Goal: Task Accomplishment & Management: Complete application form

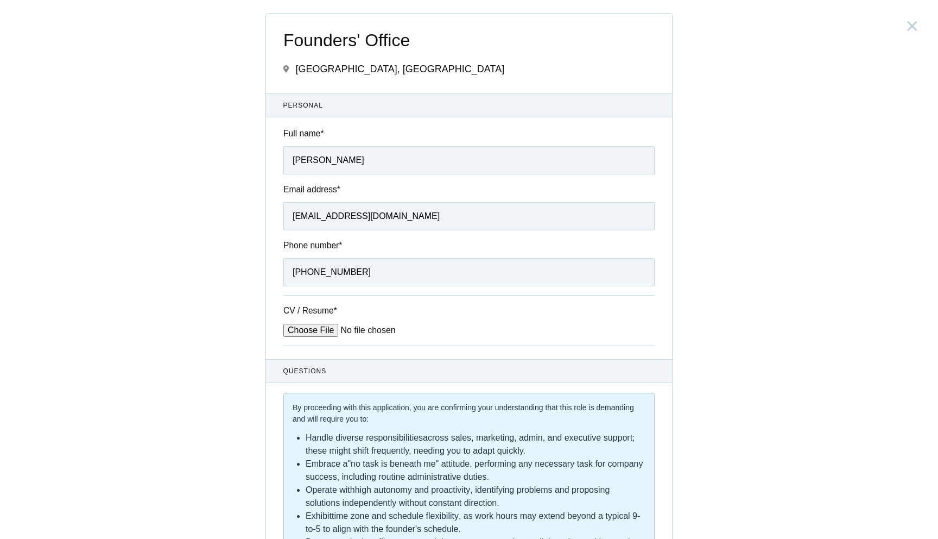
scroll to position [507, 0]
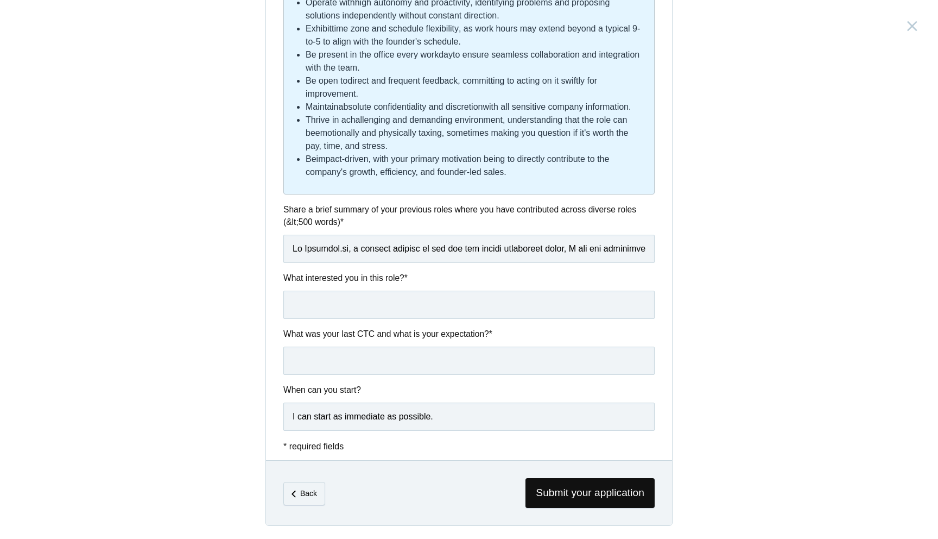
click at [376, 273] on label "What interested you in this role? *" at bounding box center [468, 278] width 371 height 12
click at [306, 301] on input "text" at bounding box center [468, 305] width 371 height 28
paste input "I’m excited about this role because Parallel isn’t just a design studio—it’s a …"
drag, startPoint x: 532, startPoint y: 297, endPoint x: 210, endPoint y: 320, distance: 322.9
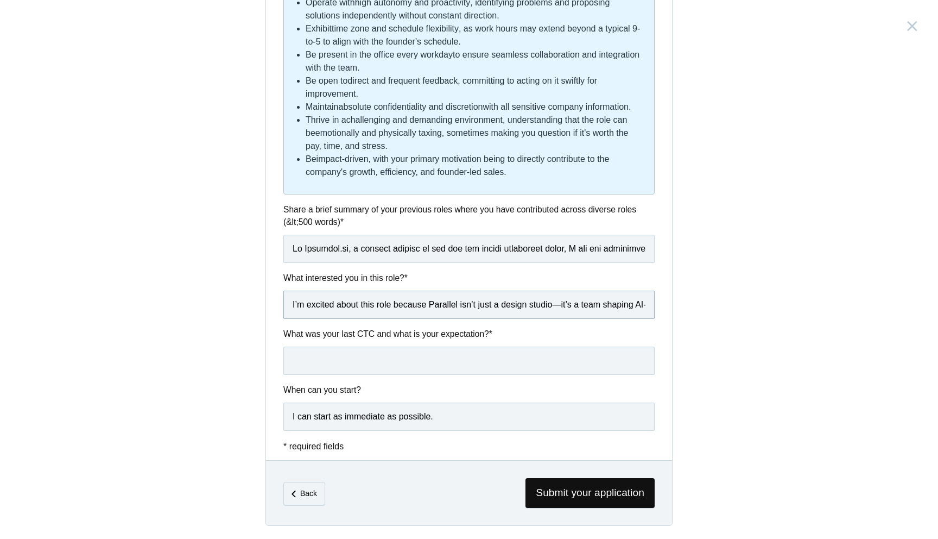
click at [210, 320] on div "Founders' Office [GEOGRAPHIC_DATA], [GEOGRAPHIC_DATA] Submitting form failed, t…" at bounding box center [469, 269] width 938 height 539
click at [559, 304] on input "I’m excited about this role because Parallel isn’t just a design studio—it’s a …" at bounding box center [468, 305] width 371 height 28
type input "I’m excited about this role because Parallel isn’t just a design studio, it’s a…"
click at [443, 357] on input "text" at bounding box center [468, 360] width 371 height 28
click at [419, 336] on label "What was your last CTC and what is your expectation? *" at bounding box center [468, 333] width 371 height 12
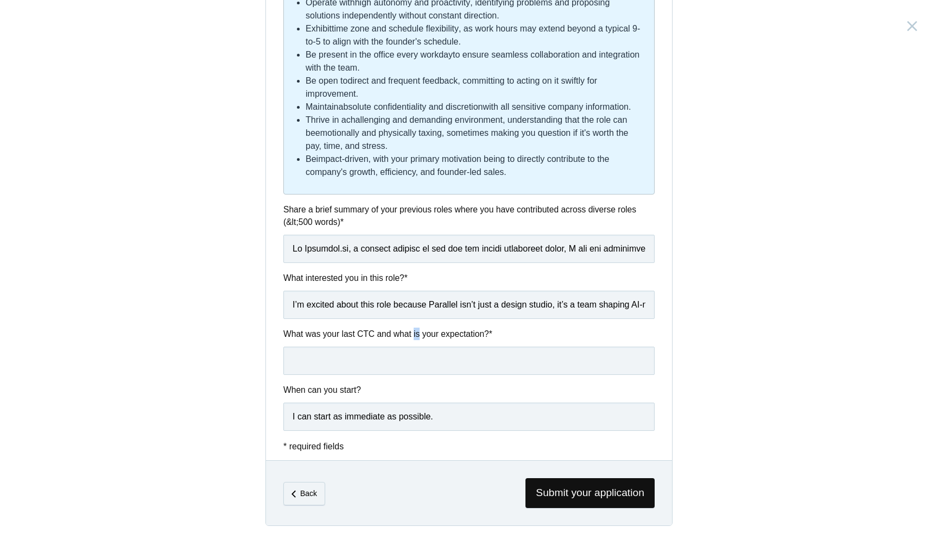
click at [419, 336] on label "What was your last CTC and what is your expectation? *" at bounding box center [468, 333] width 371 height 12
click at [406, 388] on label "When can you start?" at bounding box center [468, 389] width 371 height 12
click at [398, 360] on input "text" at bounding box center [468, 360] width 371 height 28
click at [479, 361] on input "Current CTC: INR 6LPA, Expected CTC: INR 10LPA" at bounding box center [468, 360] width 371 height 28
click at [368, 358] on input "Current CTC: INR 6LPA, Expected CTC: INR 10 LPA" at bounding box center [468, 360] width 371 height 28
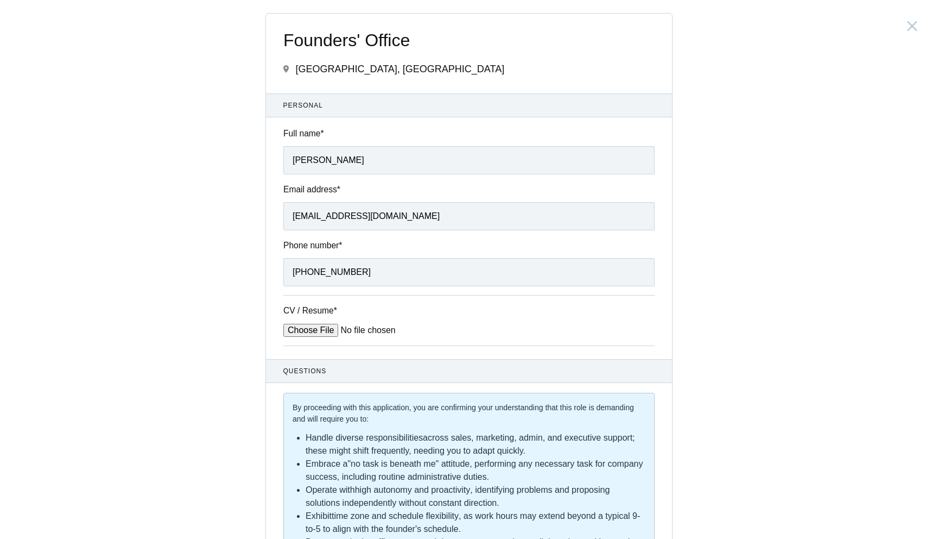
scroll to position [507, 0]
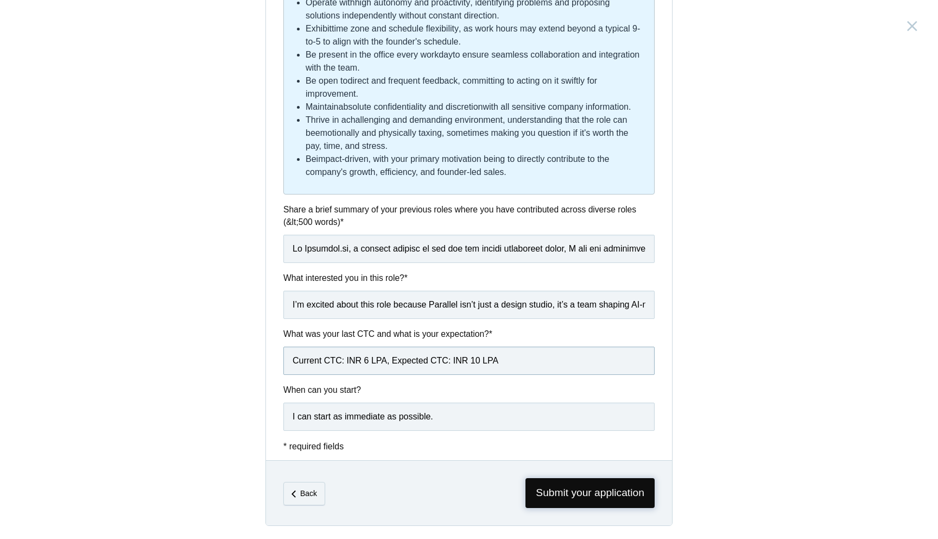
type input "Current CTC: INR 6 LPA, Expected CTC: INR 10 LPA"
click at [553, 492] on span "Submit your application" at bounding box center [590, 493] width 129 height 30
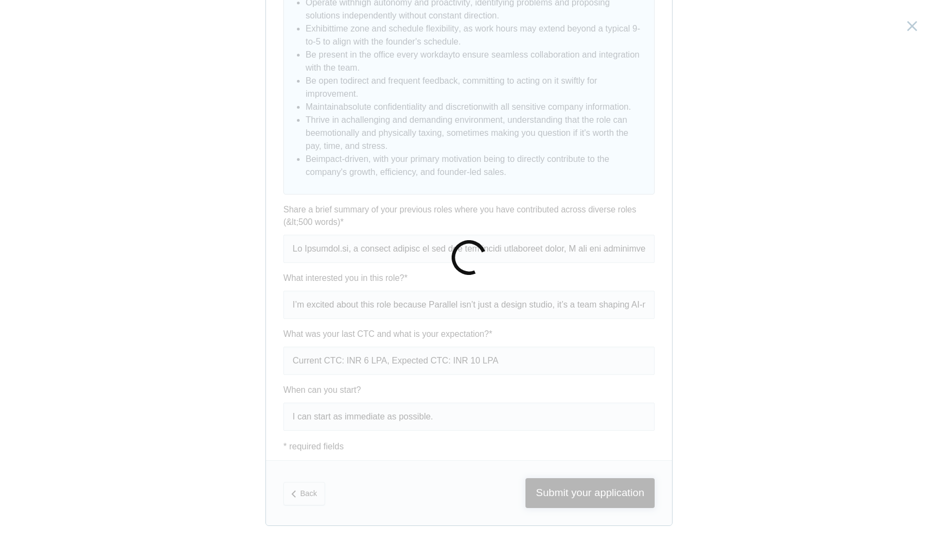
scroll to position [0, 0]
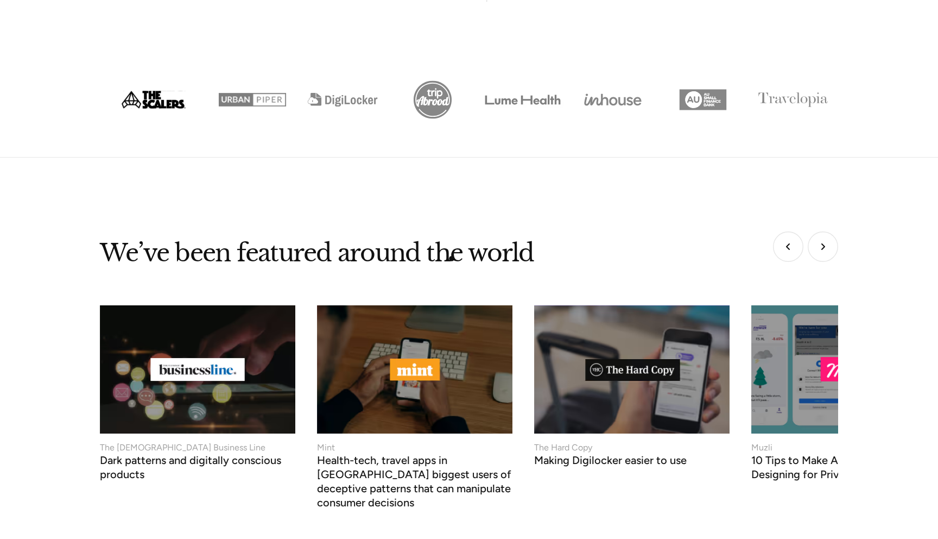
scroll to position [4130, 0]
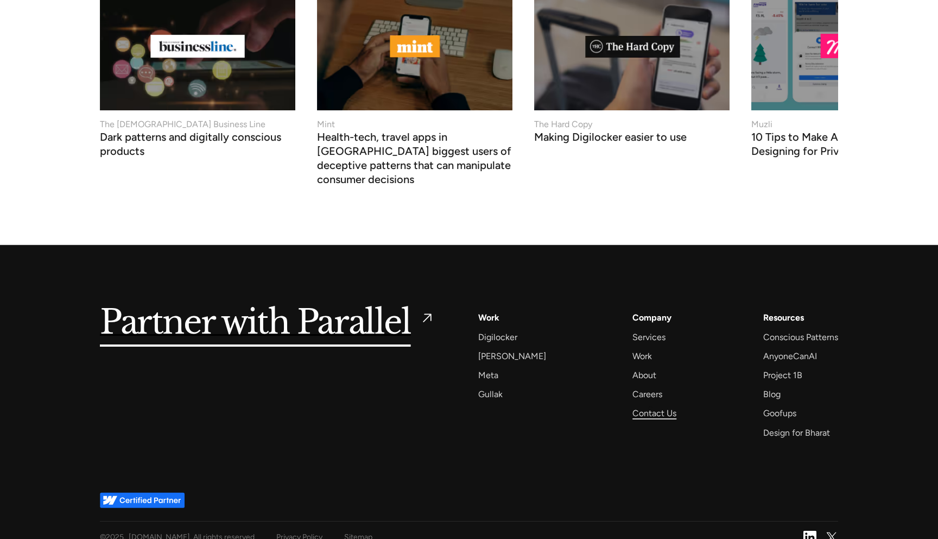
click at [648, 406] on div "Contact Us" at bounding box center [655, 413] width 44 height 15
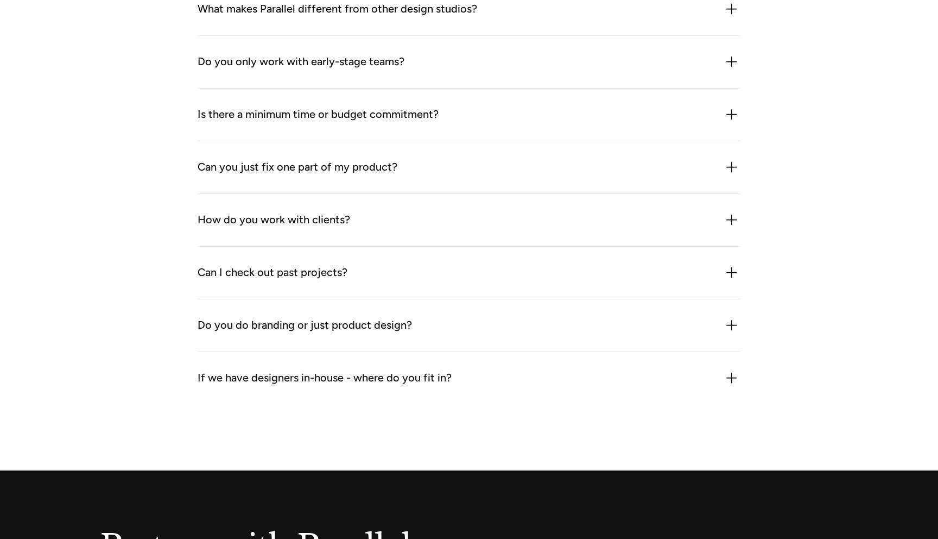
scroll to position [1618, 0]
